Goal: Transaction & Acquisition: Purchase product/service

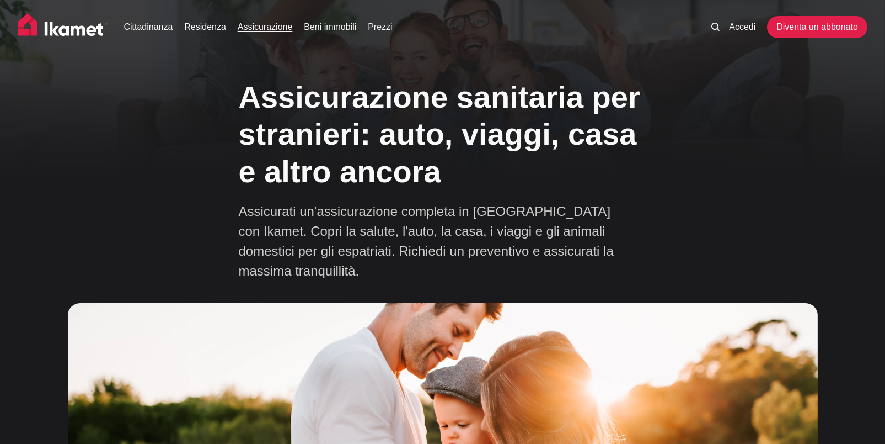
click at [266, 26] on link "Assicurazione" at bounding box center [265, 26] width 55 height 13
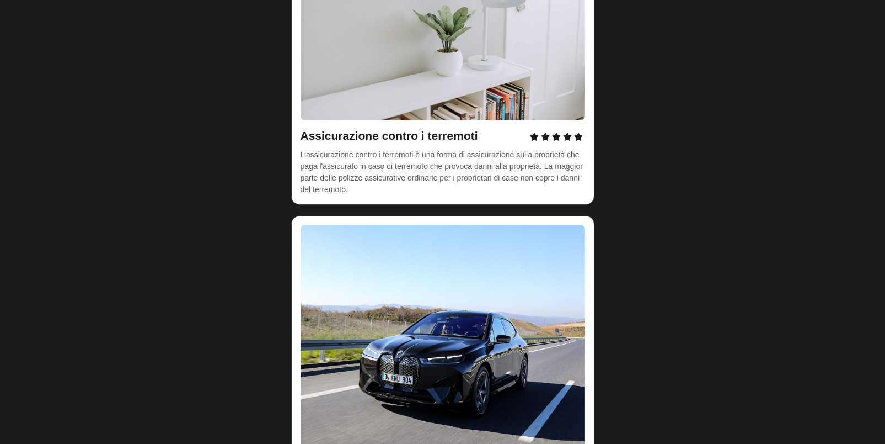
scroll to position [3862, 0]
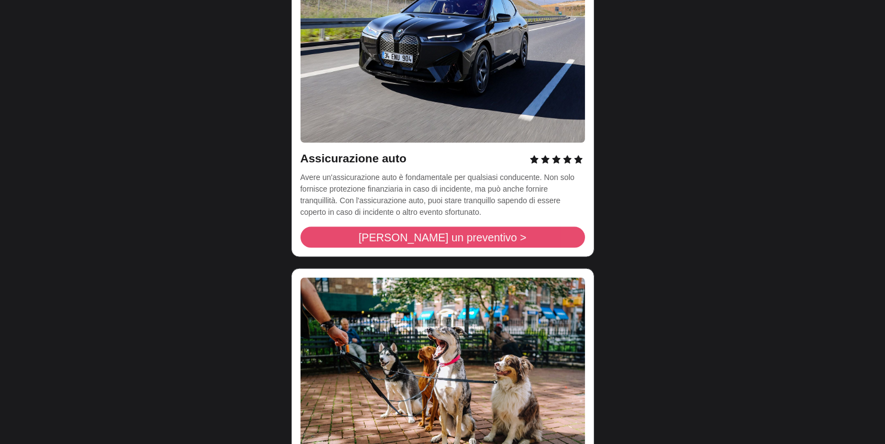
click at [461, 232] on span "Richiedi un preventivo >" at bounding box center [443, 237] width 168 height 11
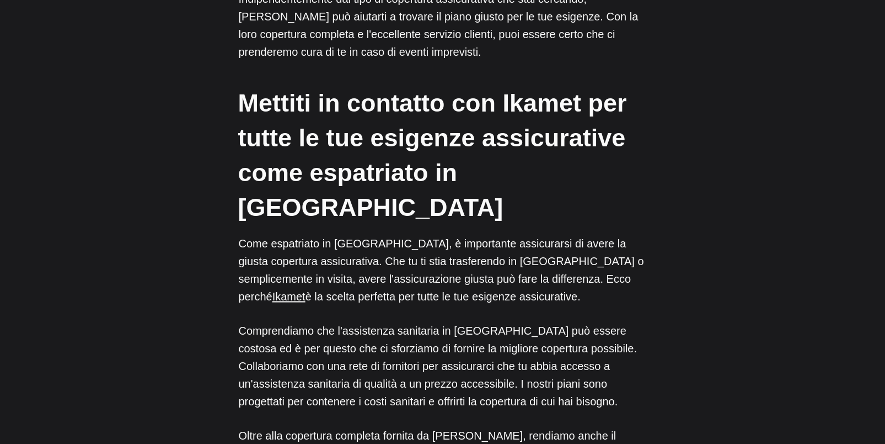
scroll to position [5186, 0]
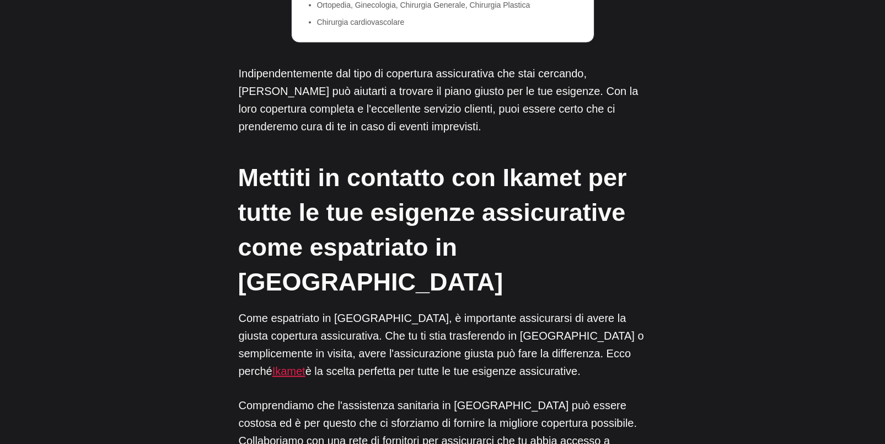
click at [306, 365] on link "Ikamet" at bounding box center [289, 371] width 33 height 12
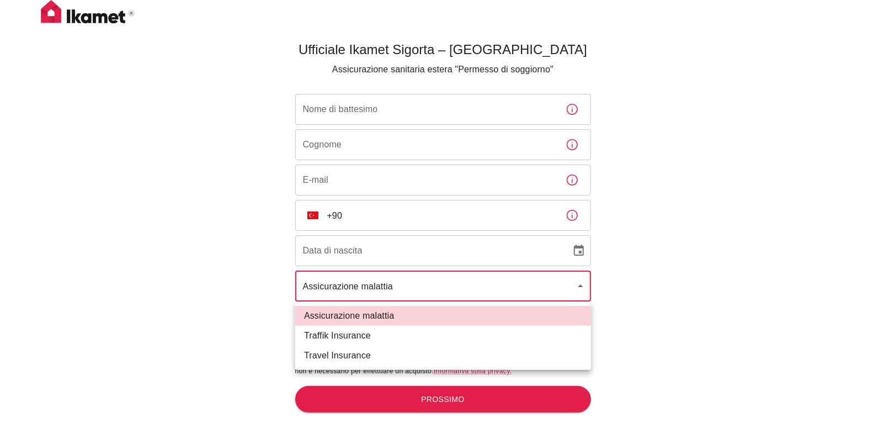
click at [532, 289] on body "Ufficiale Ikamet Sigorta – Turchia Assicurazione sanitaria estera "Permesso di …" at bounding box center [447, 240] width 894 height 480
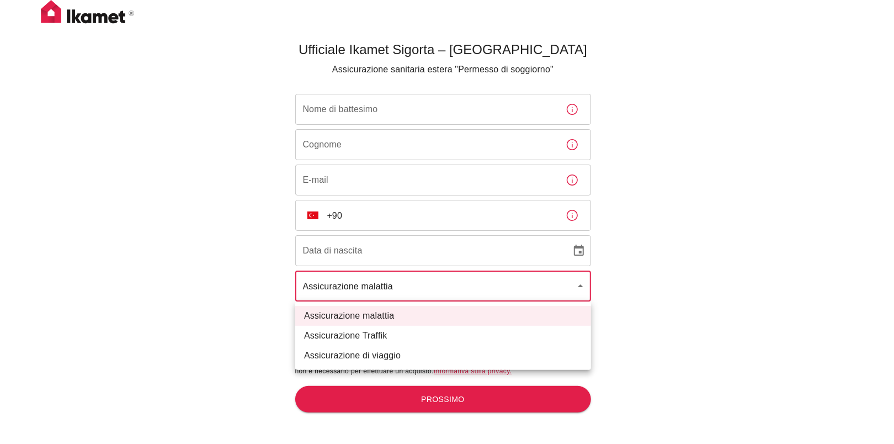
click at [465, 334] on li "Assicurazione Traffik" at bounding box center [443, 335] width 296 height 20
type input "traffik"
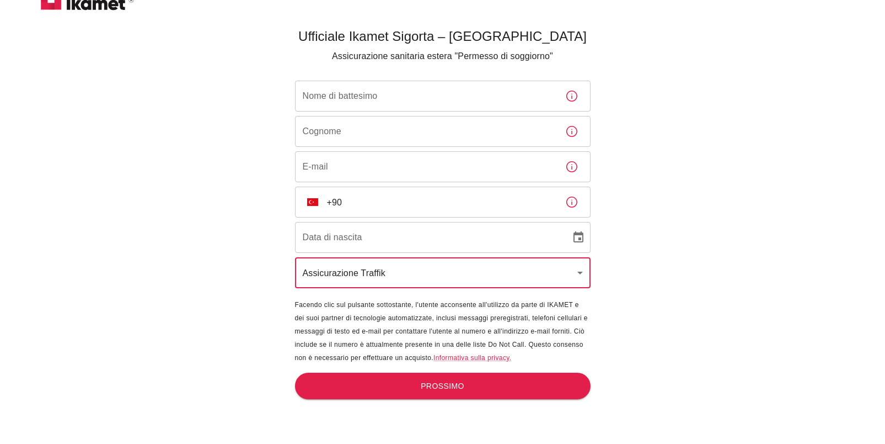
scroll to position [36, 0]
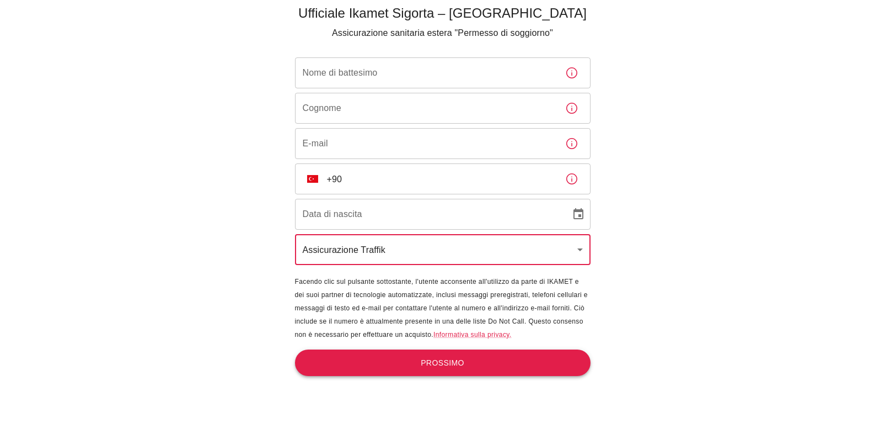
click at [487, 360] on button "Prossimo" at bounding box center [443, 362] width 296 height 27
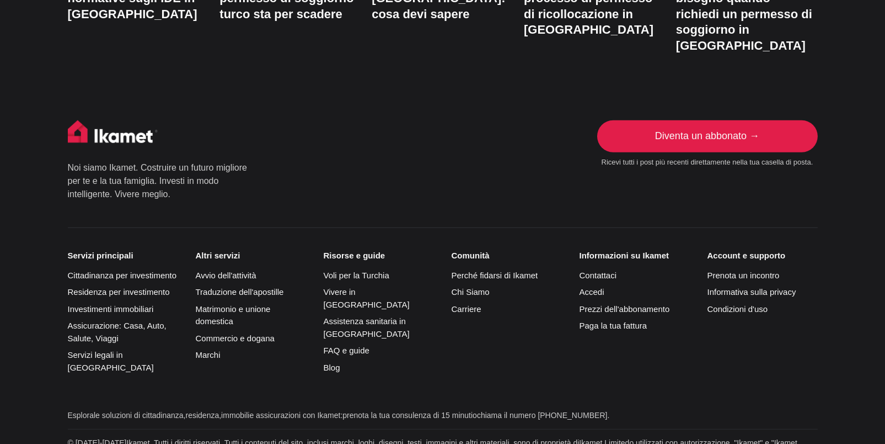
scroll to position [2593, 0]
click at [89, 320] on link "Assicurazione: Casa, Auto, Salute, Viaggi" at bounding box center [117, 331] width 99 height 22
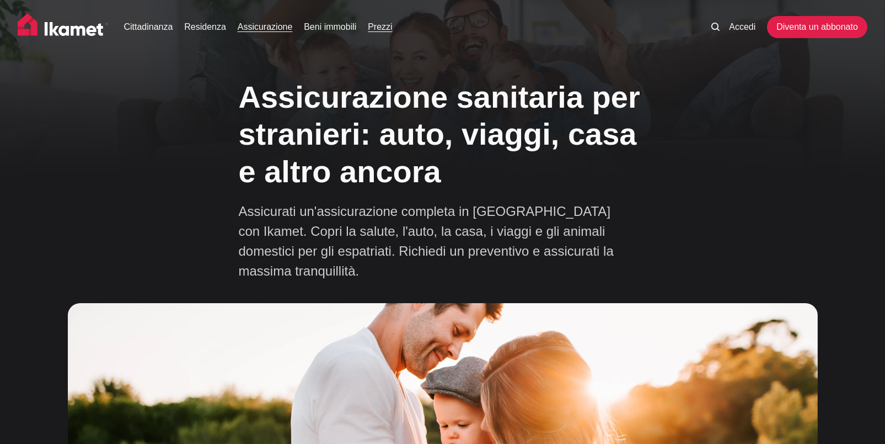
click at [387, 22] on link "Prezzi" at bounding box center [380, 26] width 24 height 13
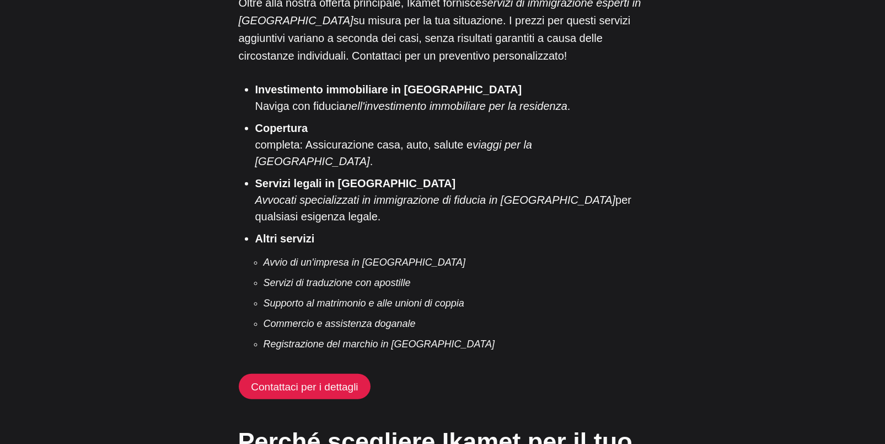
scroll to position [2096, 0]
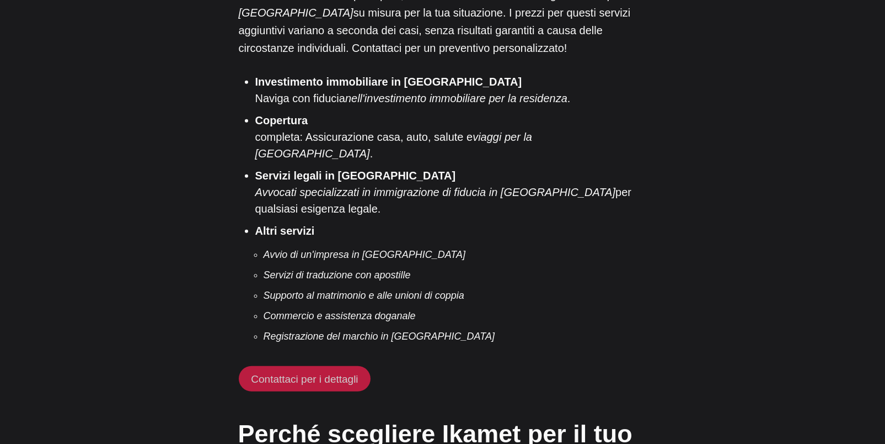
click at [300, 366] on link "Contattaci per i dettagli" at bounding box center [305, 378] width 132 height 25
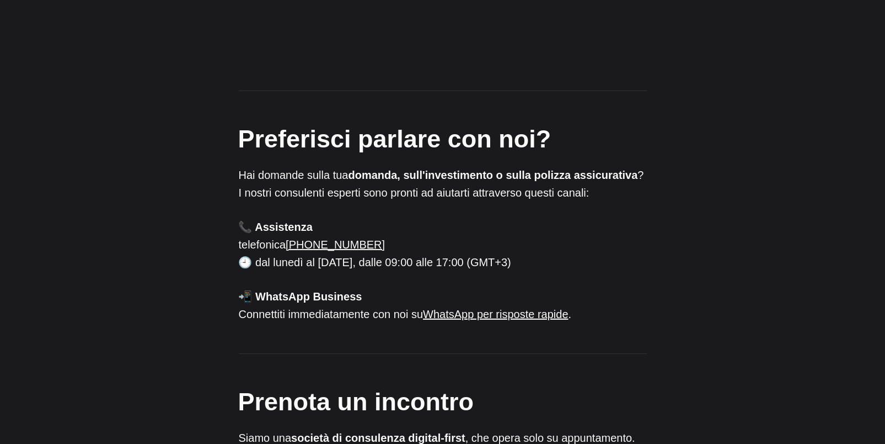
scroll to position [717, 0]
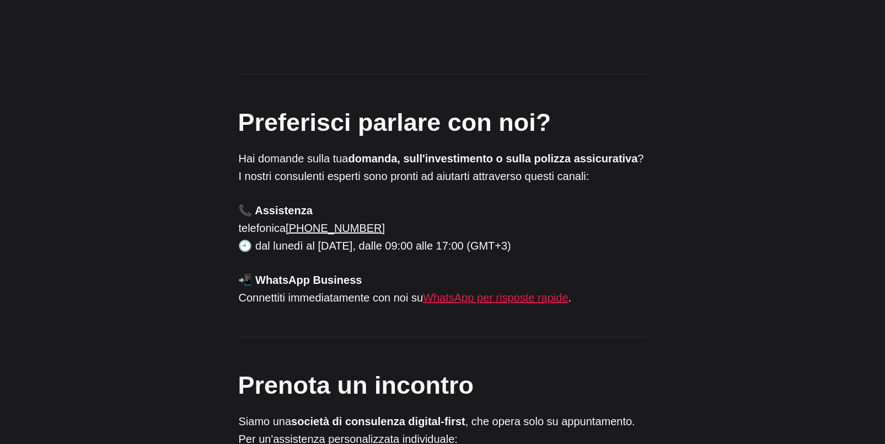
click at [522, 291] on link "WhatsApp per risposte rapide" at bounding box center [495, 297] width 145 height 12
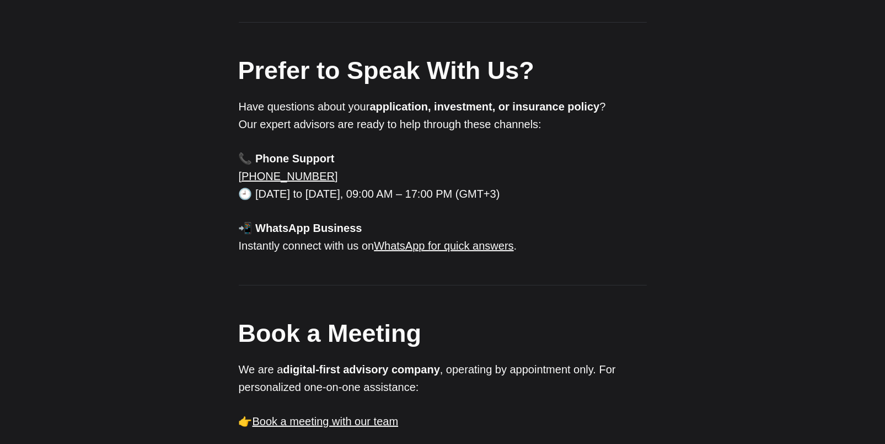
scroll to position [1234, 0]
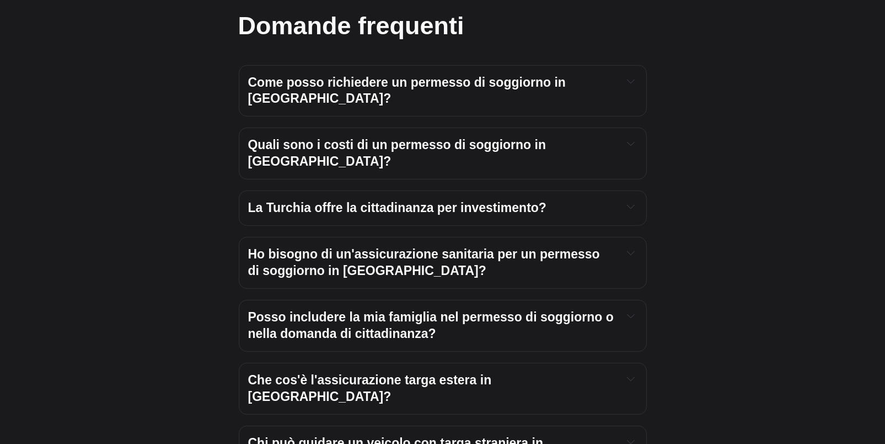
click at [425, 372] on span "Che cos'è l'assicurazione targa estera in [GEOGRAPHIC_DATA]?" at bounding box center [371, 387] width 247 height 31
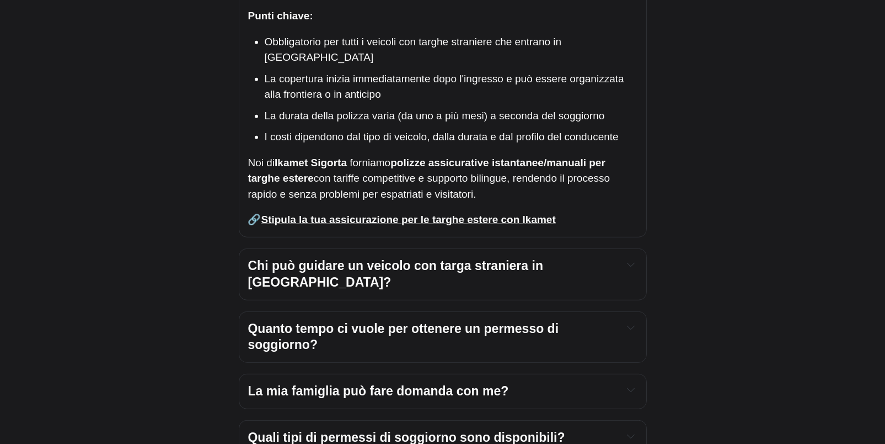
scroll to position [1731, 0]
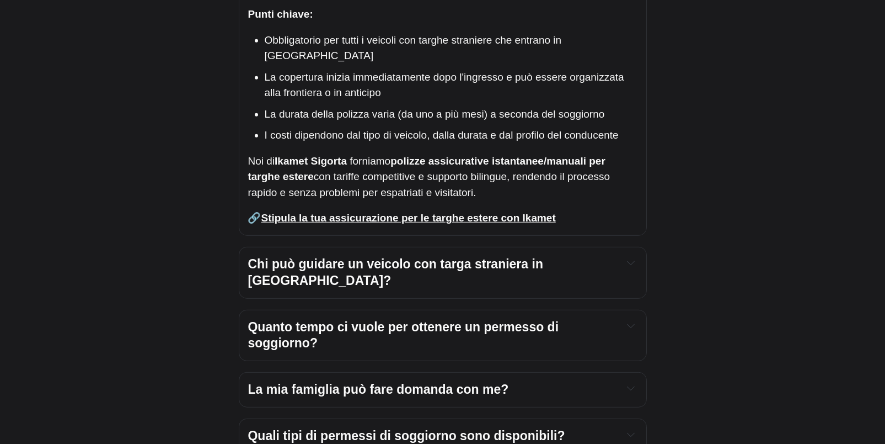
click at [484, 257] on span "Chi può guidare un veicolo con targa straniera in [GEOGRAPHIC_DATA]?" at bounding box center [397, 272] width 299 height 31
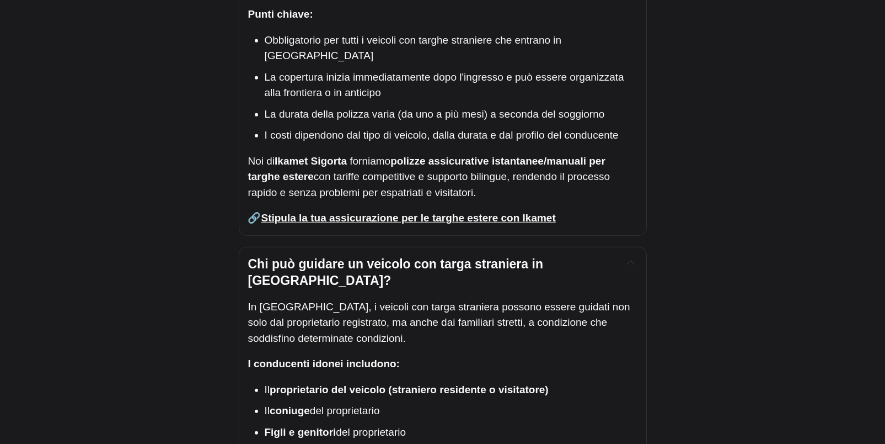
scroll to position [1565, 0]
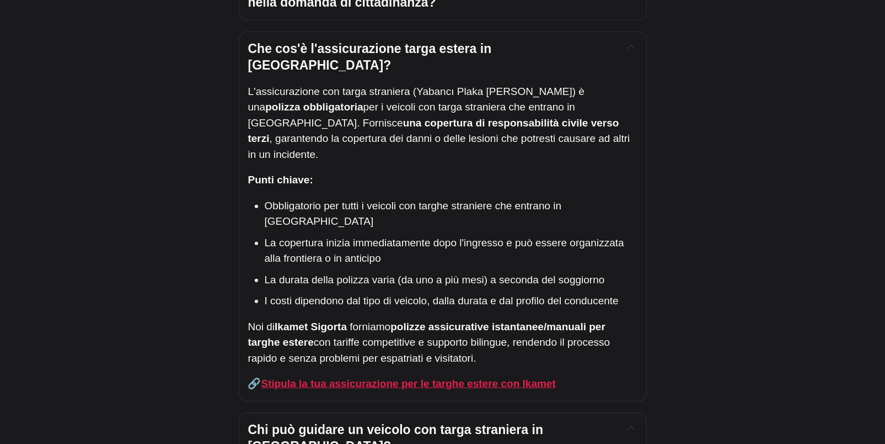
click at [417, 377] on strong "Stipula la tua assicurazione per le targhe estere con Ikamet" at bounding box center [408, 383] width 295 height 12
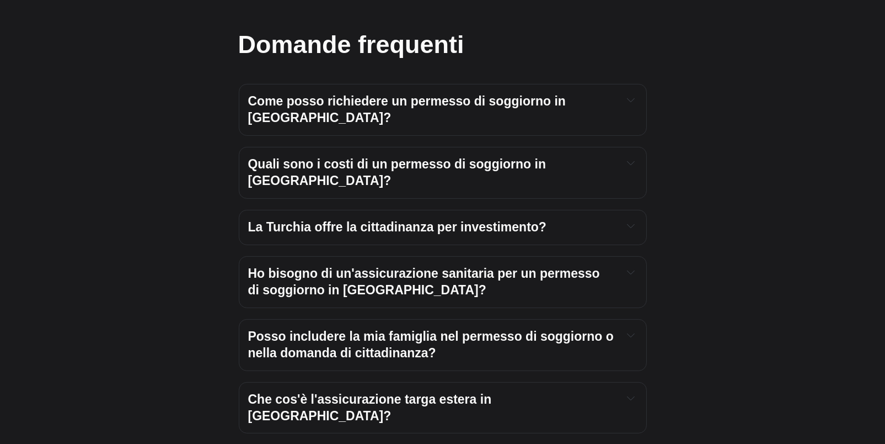
scroll to position [1306, 0]
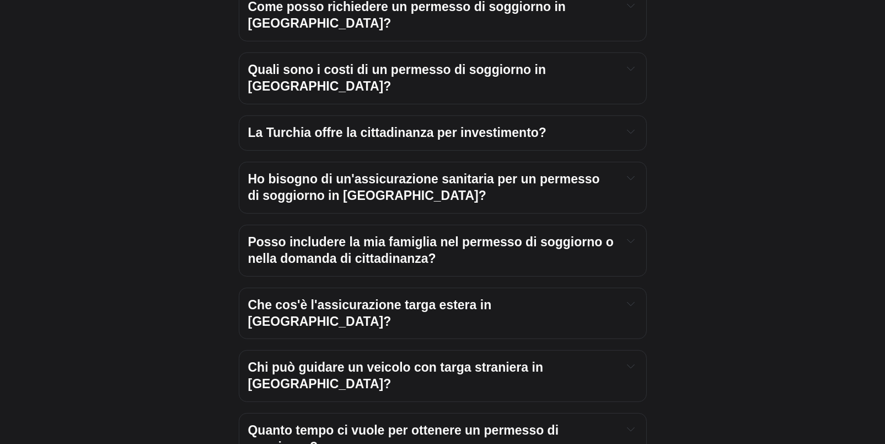
click at [379, 297] on span "Che cos'è l'assicurazione targa estera in Turchia?" at bounding box center [371, 312] width 247 height 31
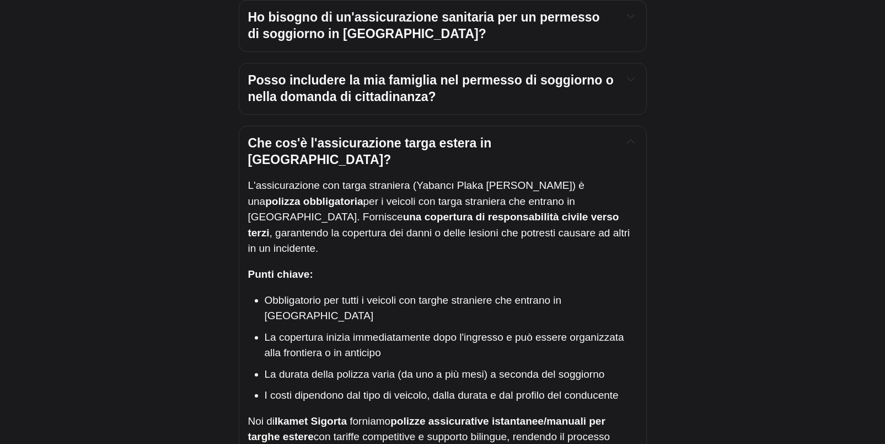
scroll to position [1472, 0]
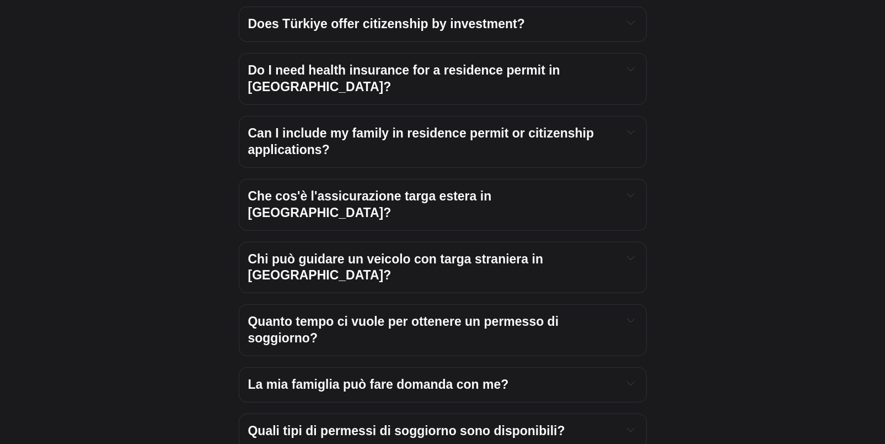
scroll to position [1382, 0]
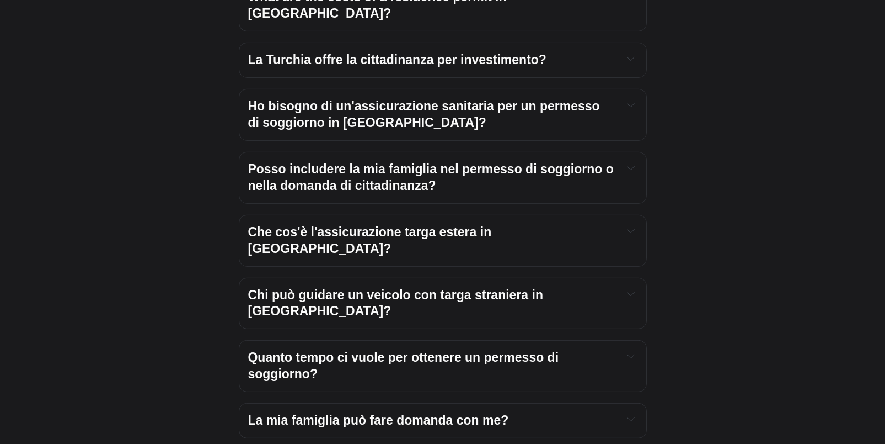
click at [409, 225] on span "Che cos'è l'assicurazione targa estera in [GEOGRAPHIC_DATA]?" at bounding box center [371, 240] width 247 height 31
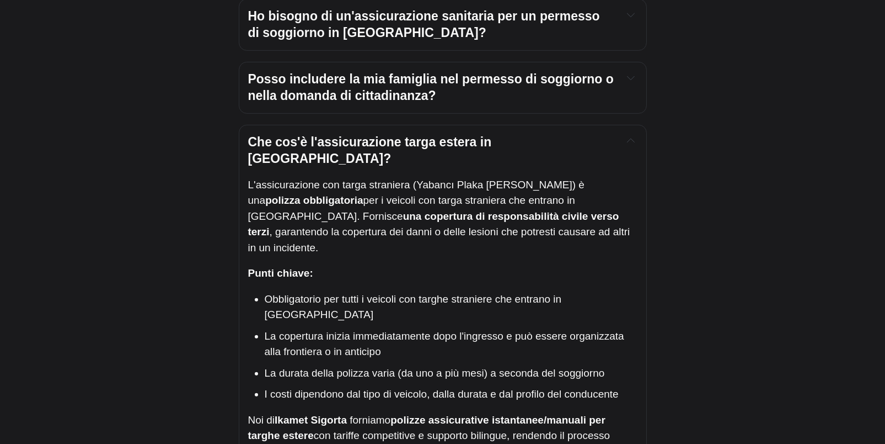
scroll to position [1603, 0]
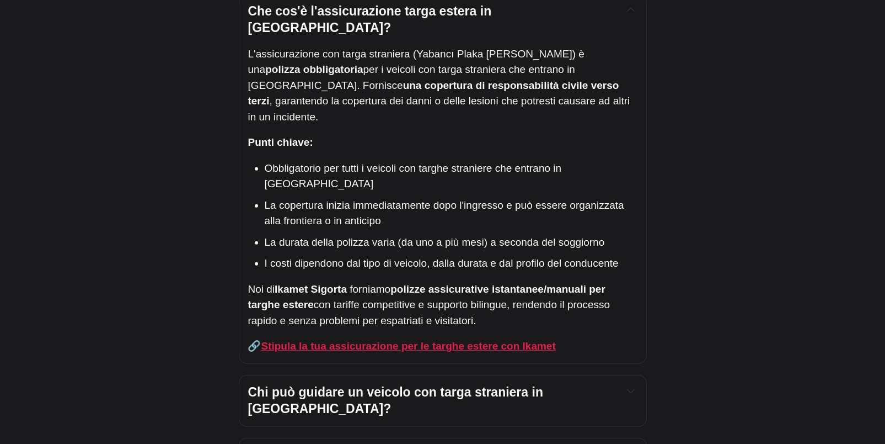
click at [408, 340] on strong "Stipula la tua assicurazione per le targhe estere con Ikamet" at bounding box center [408, 346] width 295 height 12
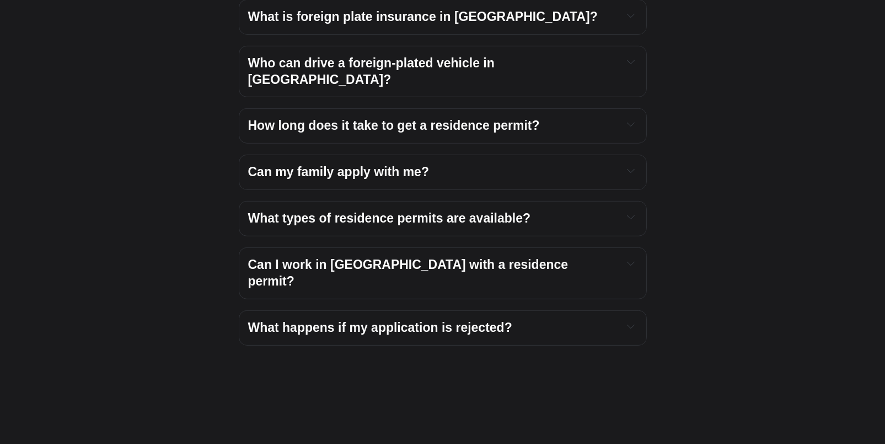
scroll to position [1932, 0]
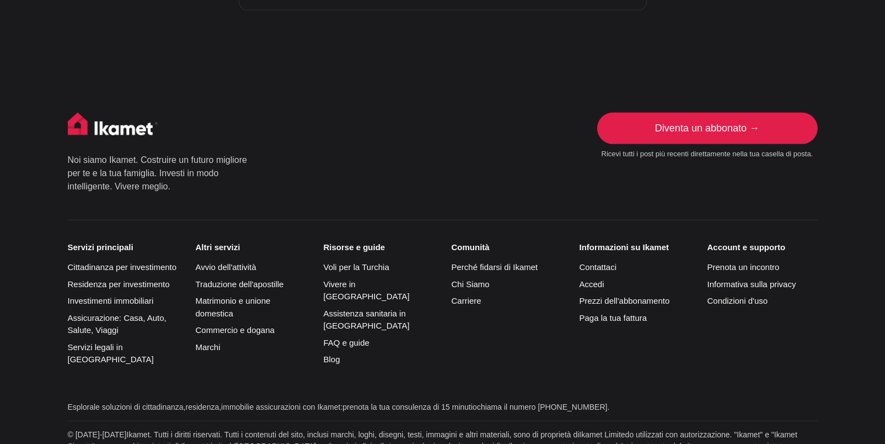
click at [97, 312] on li "Assicurazione: Casa, Auto, Salute, Viaggi" at bounding box center [123, 324] width 110 height 25
click at [109, 313] on link "Assicurazione: Casa, Auto, Salute, Viaggi" at bounding box center [117, 324] width 99 height 22
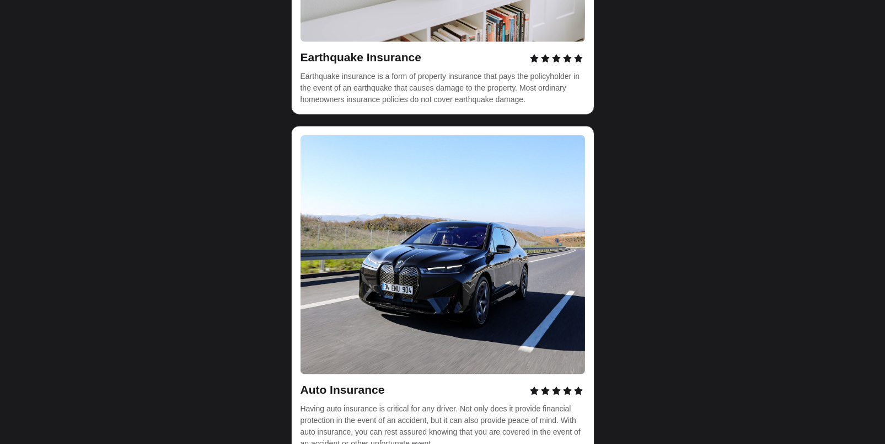
scroll to position [3641, 0]
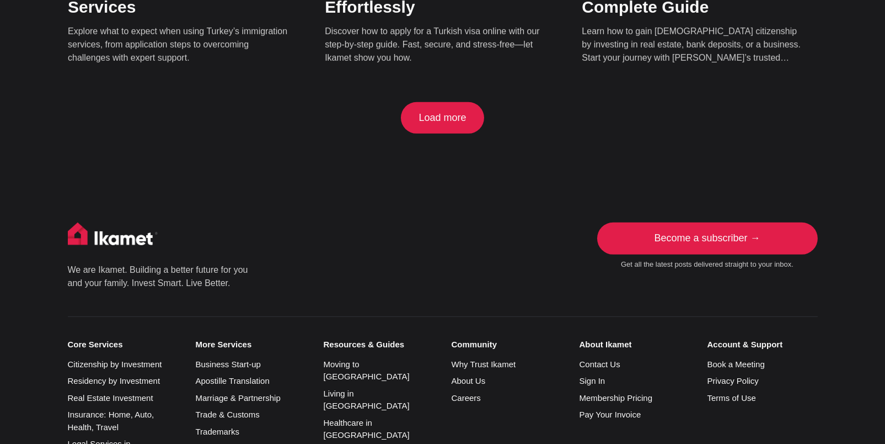
scroll to position [1434, 0]
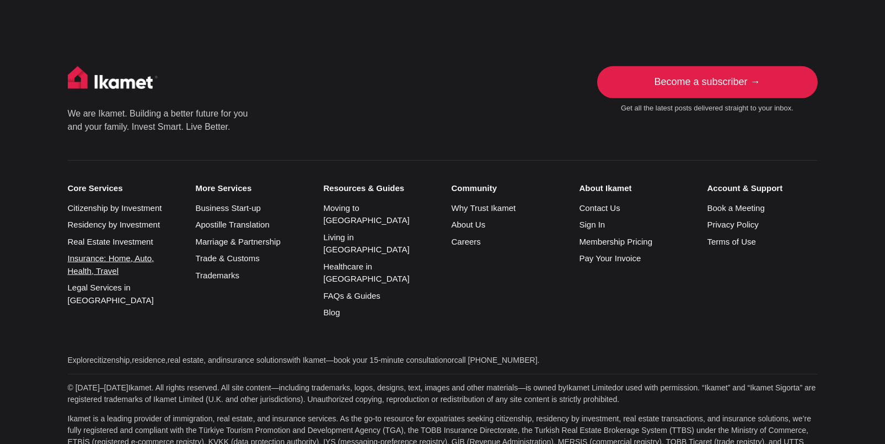
click at [118, 253] on link "Insurance: Home, Auto, Health, Travel" at bounding box center [111, 264] width 87 height 22
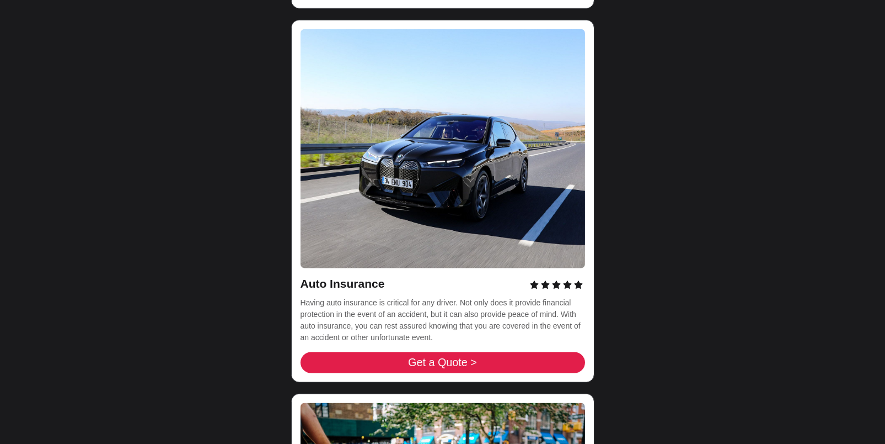
scroll to position [3586, 0]
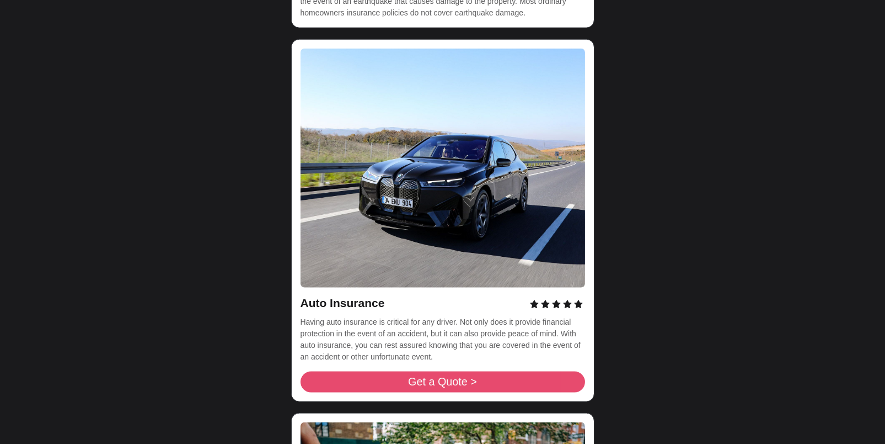
click at [458, 376] on span "Get a Quote >" at bounding box center [442, 381] width 69 height 11
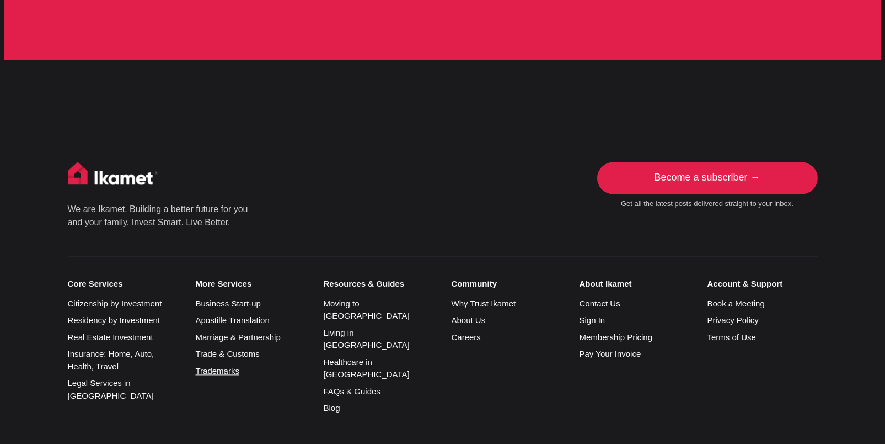
scroll to position [5826, 0]
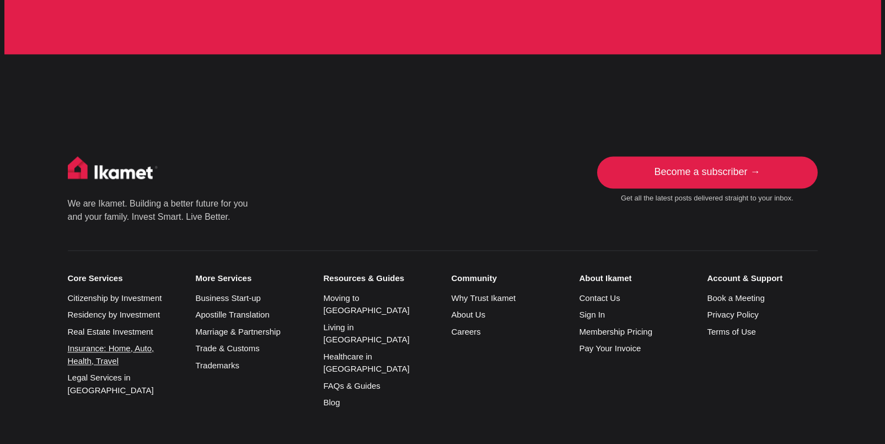
click at [125, 343] on link "Insurance: Home, Auto, Health, Travel" at bounding box center [111, 354] width 87 height 22
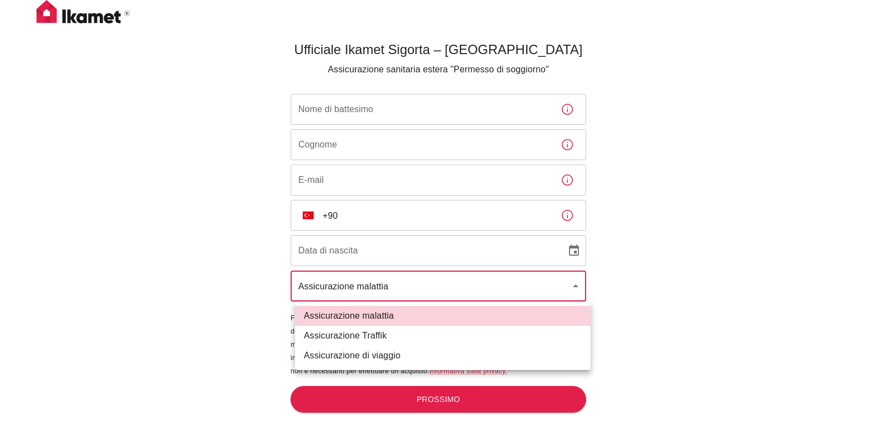
click at [583, 282] on body "Ufficiale Ikamet Sigorta – Turchia Assicurazione sanitaria estera "Permesso di …" at bounding box center [442, 240] width 885 height 480
click at [539, 334] on li "Assicurazione Traffik" at bounding box center [443, 335] width 296 height 20
type input "traffik"
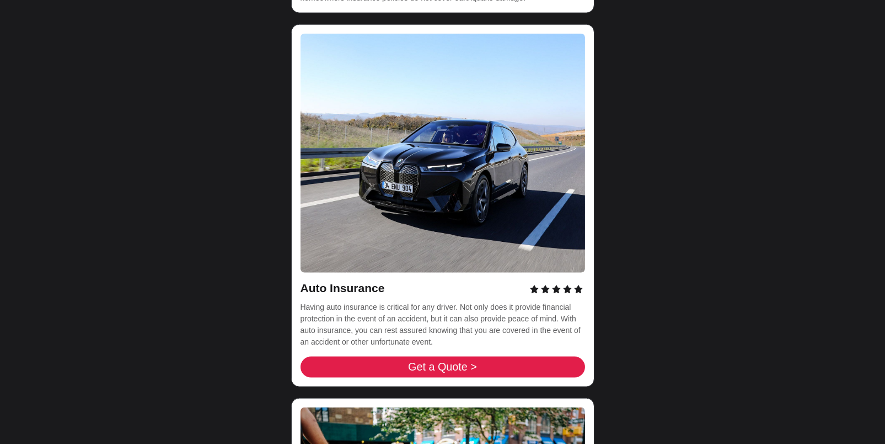
scroll to position [3696, 0]
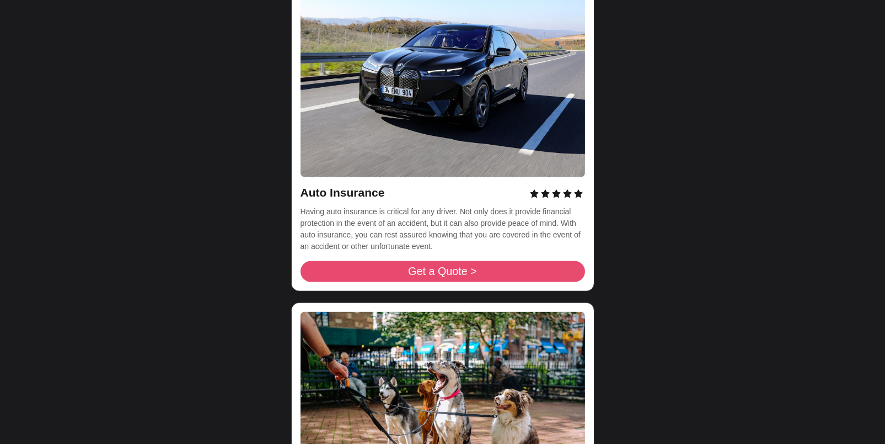
click at [448, 266] on span "Get a Quote >" at bounding box center [442, 271] width 69 height 11
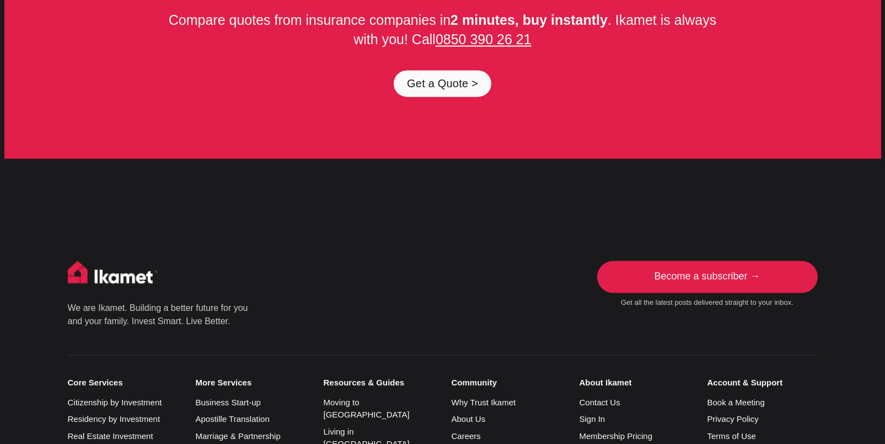
scroll to position [5701, 0]
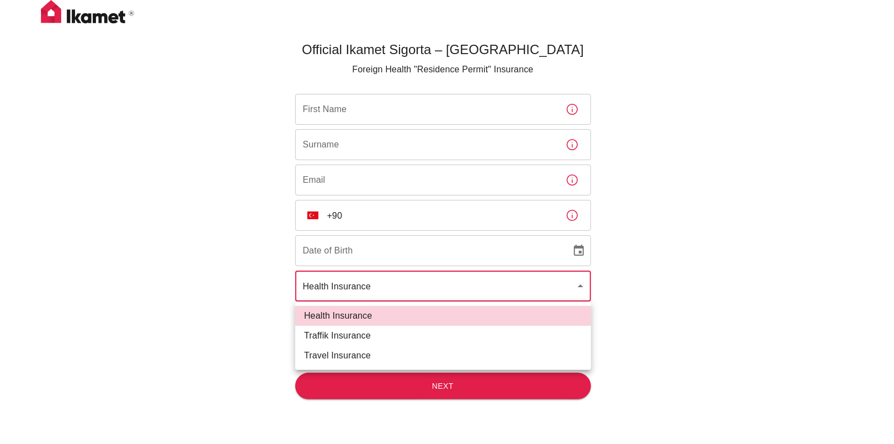
click at [575, 287] on body "Official Ikamet Sigorta – [DEMOGRAPHIC_DATA] Foreign Health "Residence Permit" …" at bounding box center [447, 240] width 894 height 480
click at [343, 337] on li "Traffik Insurance" at bounding box center [443, 335] width 296 height 20
type input "traffik"
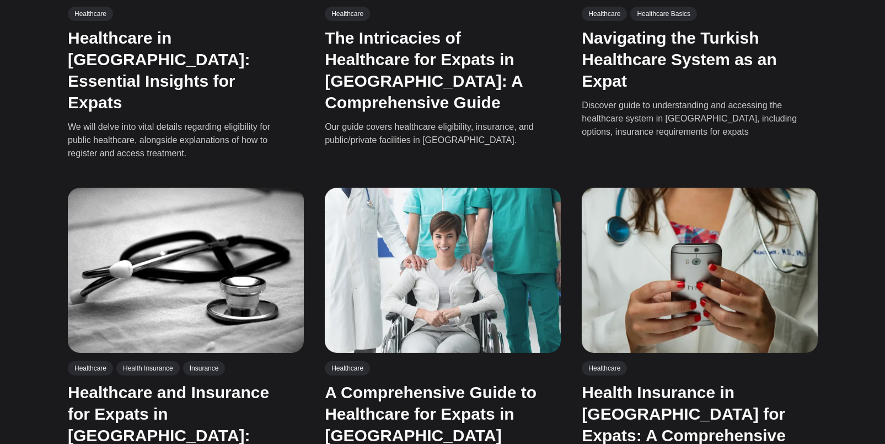
scroll to position [497, 0]
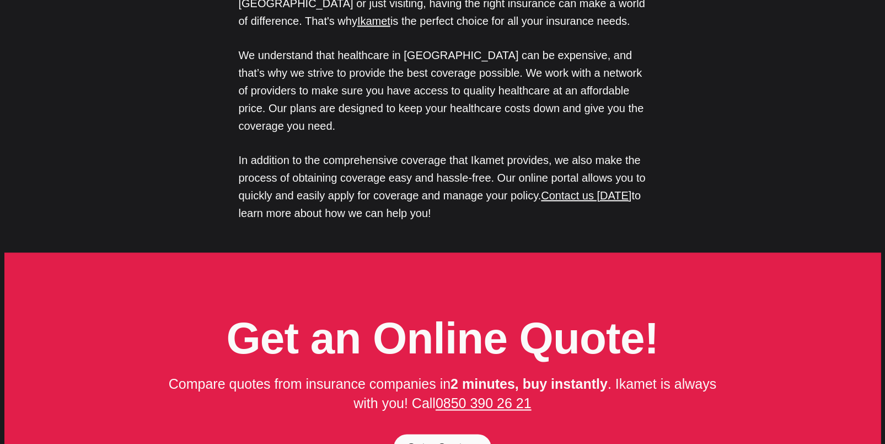
scroll to position [5370, 0]
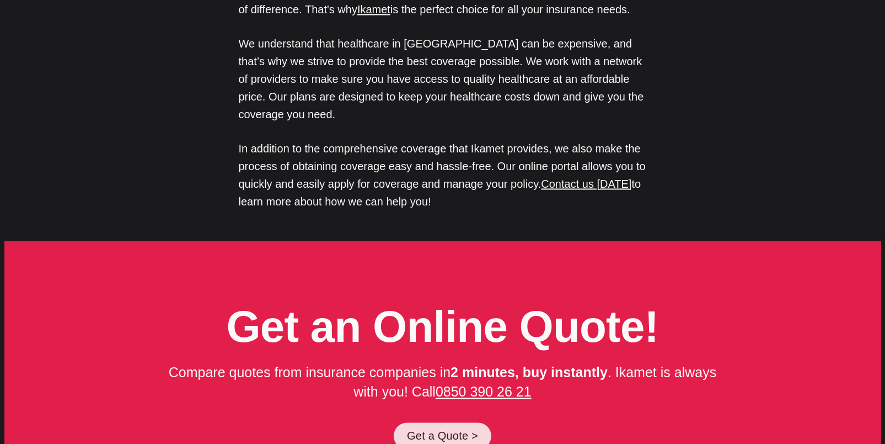
click at [445, 422] on link "Get a Quote >" at bounding box center [443, 435] width 98 height 26
